Goal: Book appointment/travel/reservation

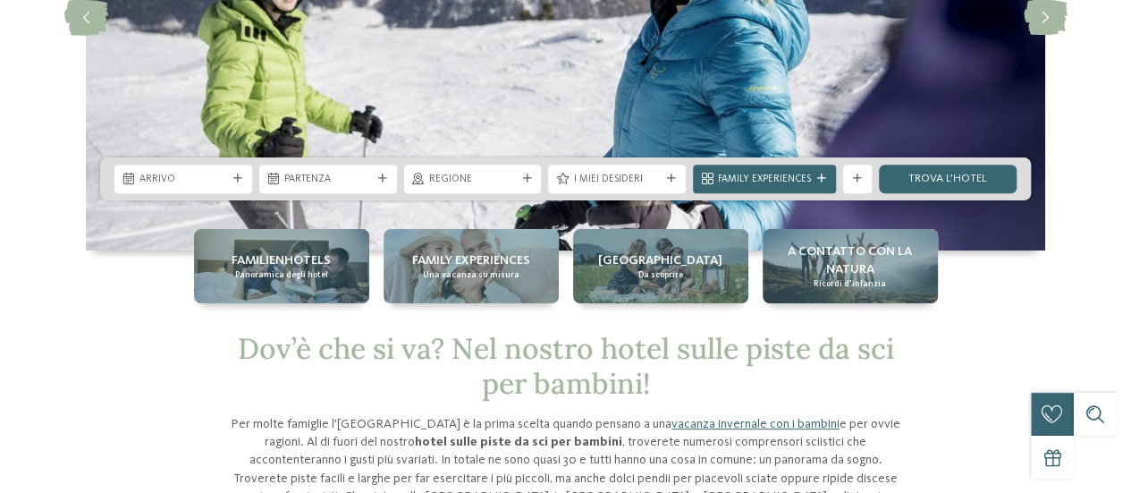
scroll to position [287, 0]
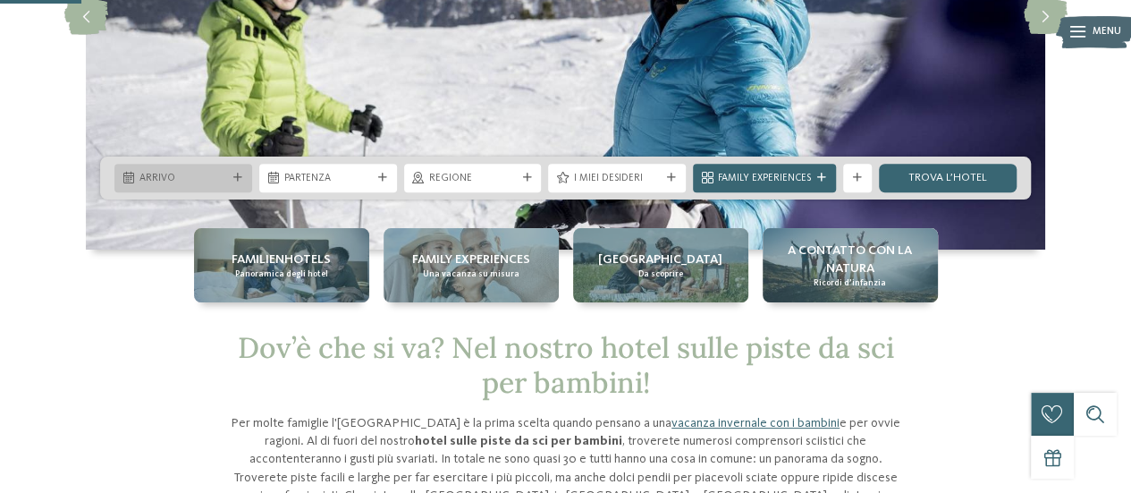
click at [233, 174] on icon at bounding box center [237, 177] width 9 height 9
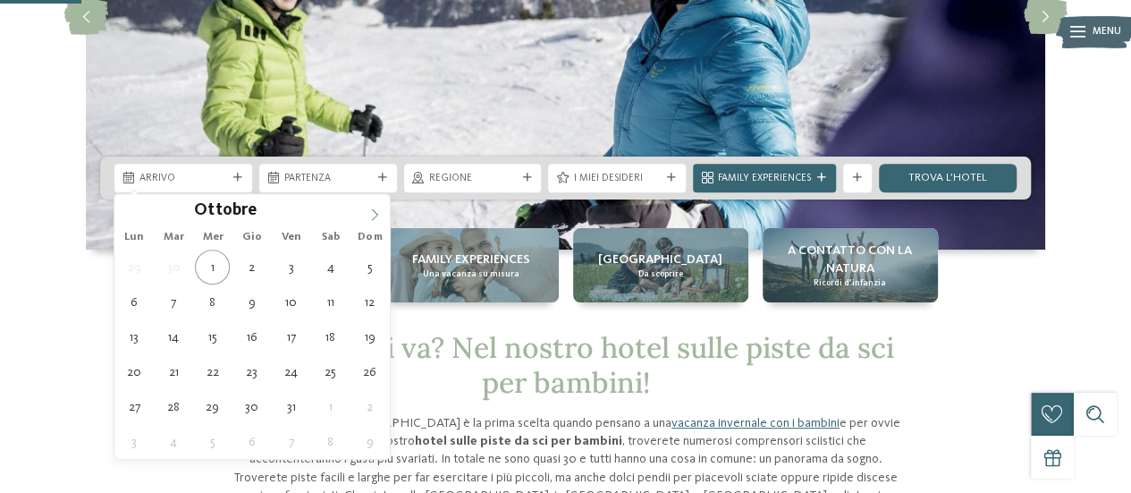
click at [376, 219] on icon at bounding box center [374, 214] width 13 height 13
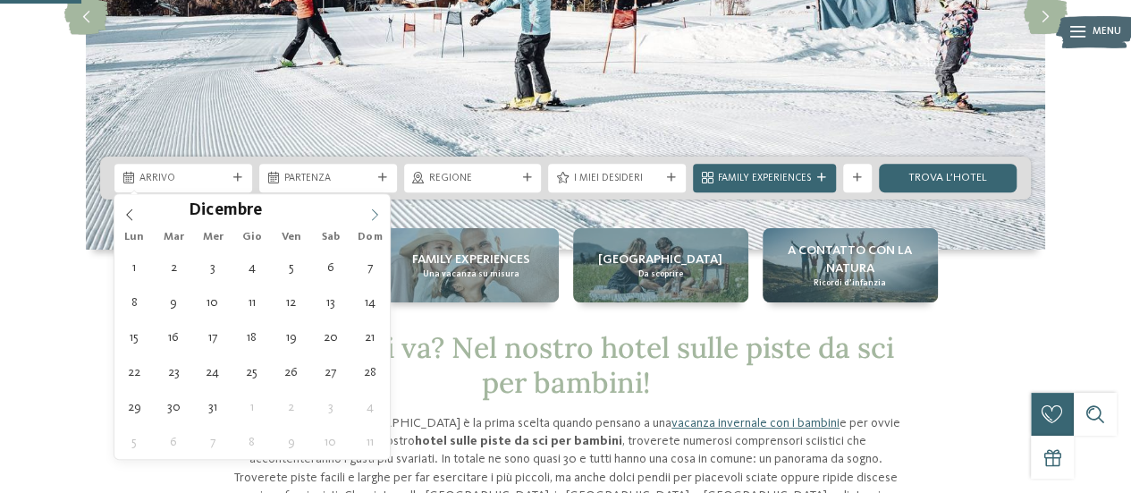
click at [376, 219] on icon at bounding box center [374, 214] width 13 height 13
type input "****"
click at [376, 219] on icon at bounding box center [374, 214] width 13 height 13
type div "[DATE]"
type input "****"
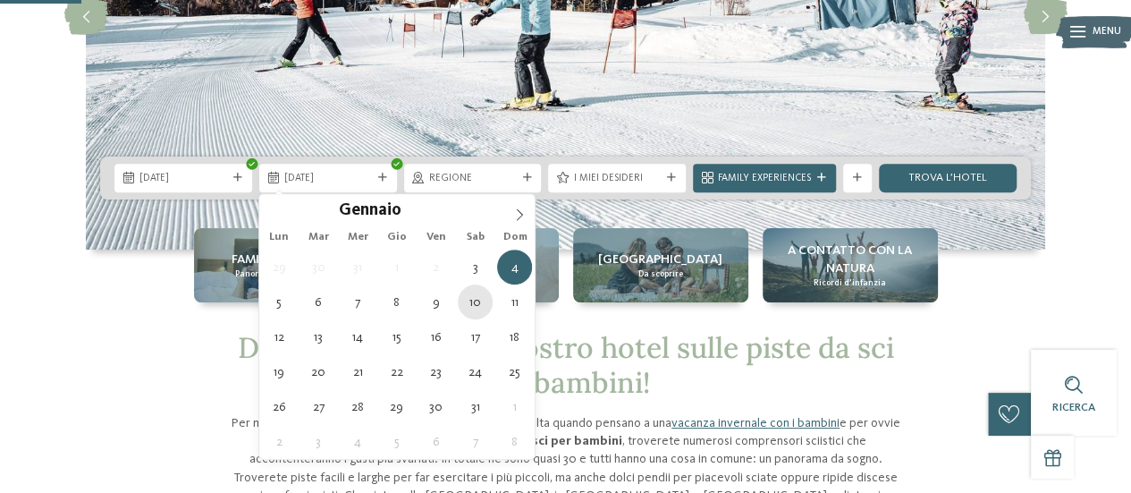
type div "[DATE]"
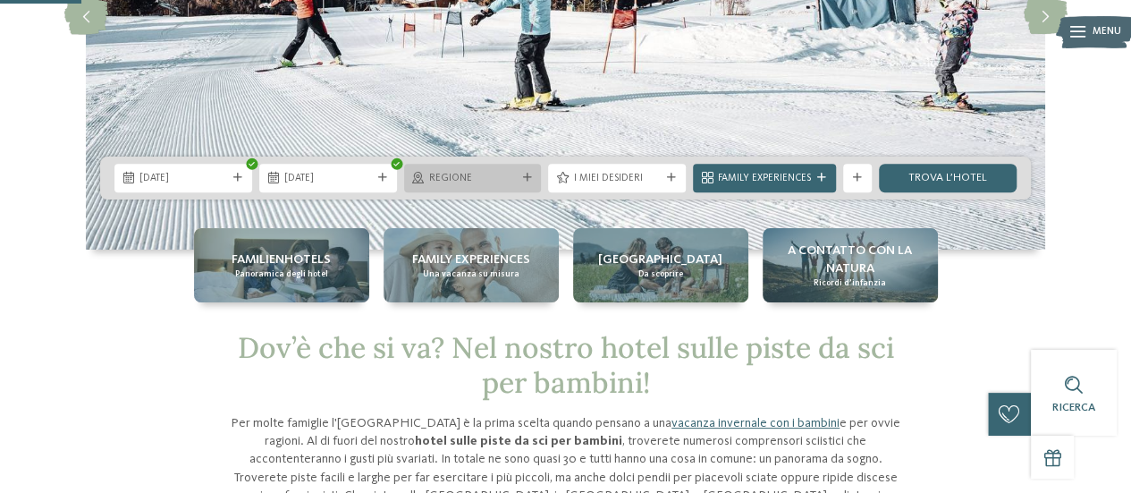
click at [531, 181] on icon at bounding box center [526, 177] width 9 height 9
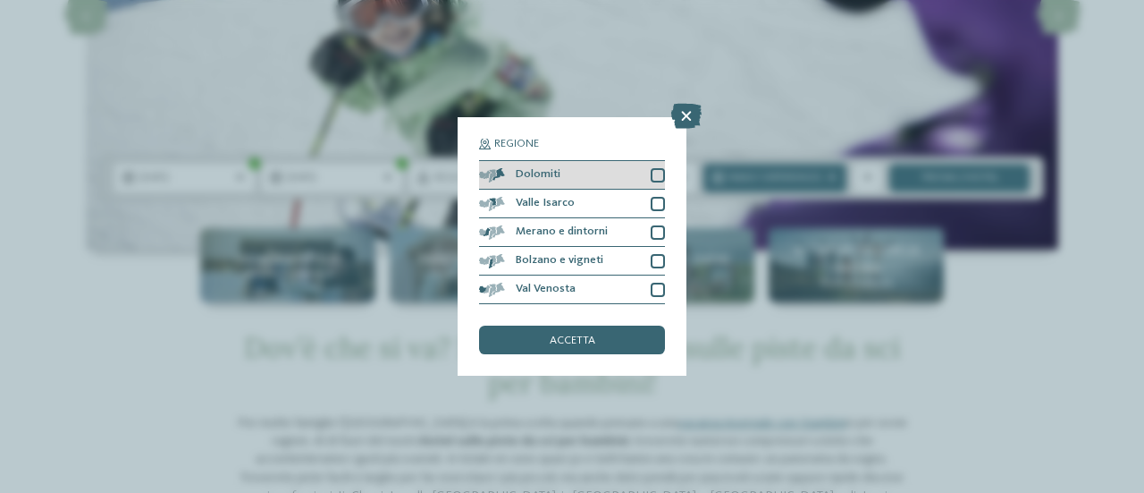
click at [659, 173] on div at bounding box center [658, 175] width 14 height 14
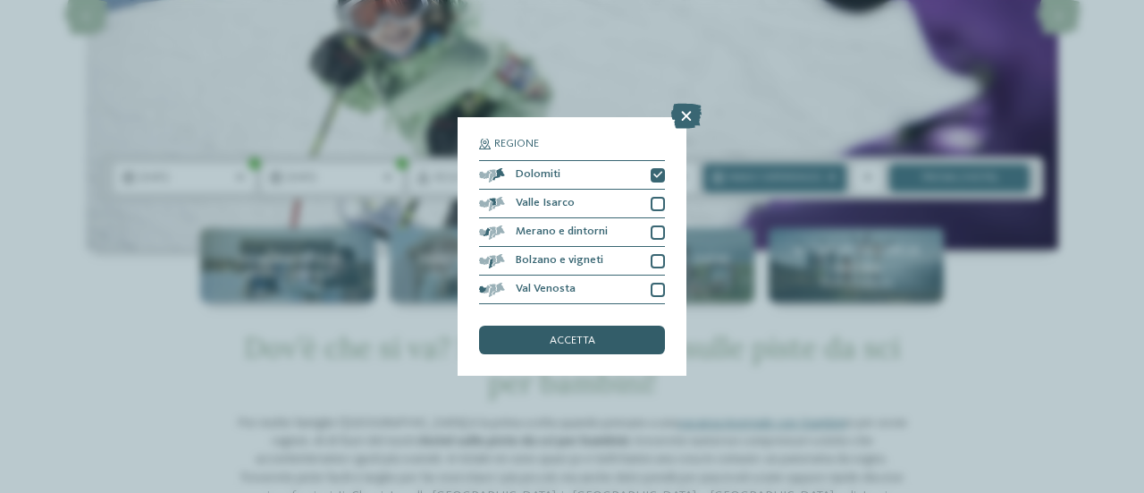
click at [576, 337] on span "accetta" at bounding box center [573, 341] width 46 height 12
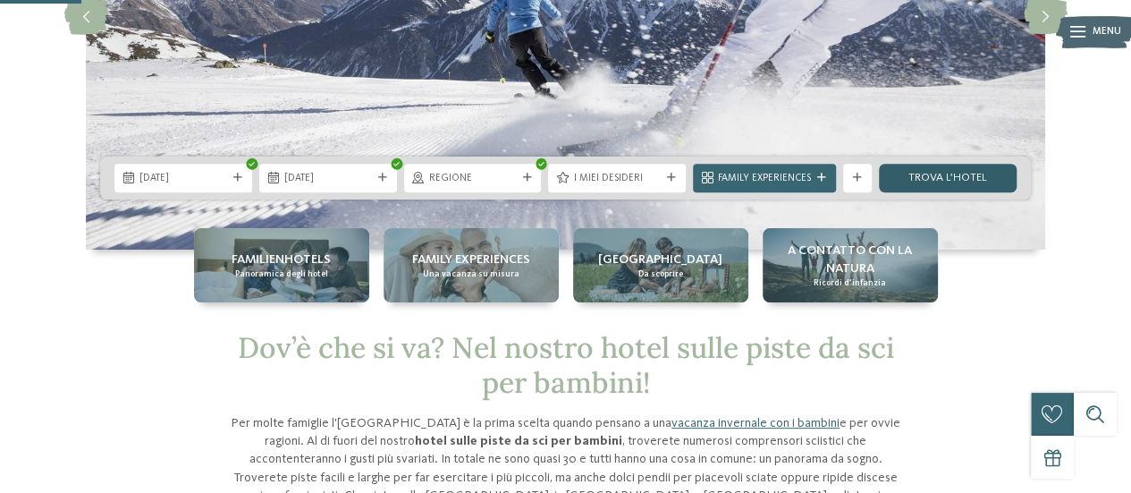
click at [942, 181] on link "trova l’hotel" at bounding box center [948, 178] width 138 height 29
